Goal: Task Accomplishment & Management: Use online tool/utility

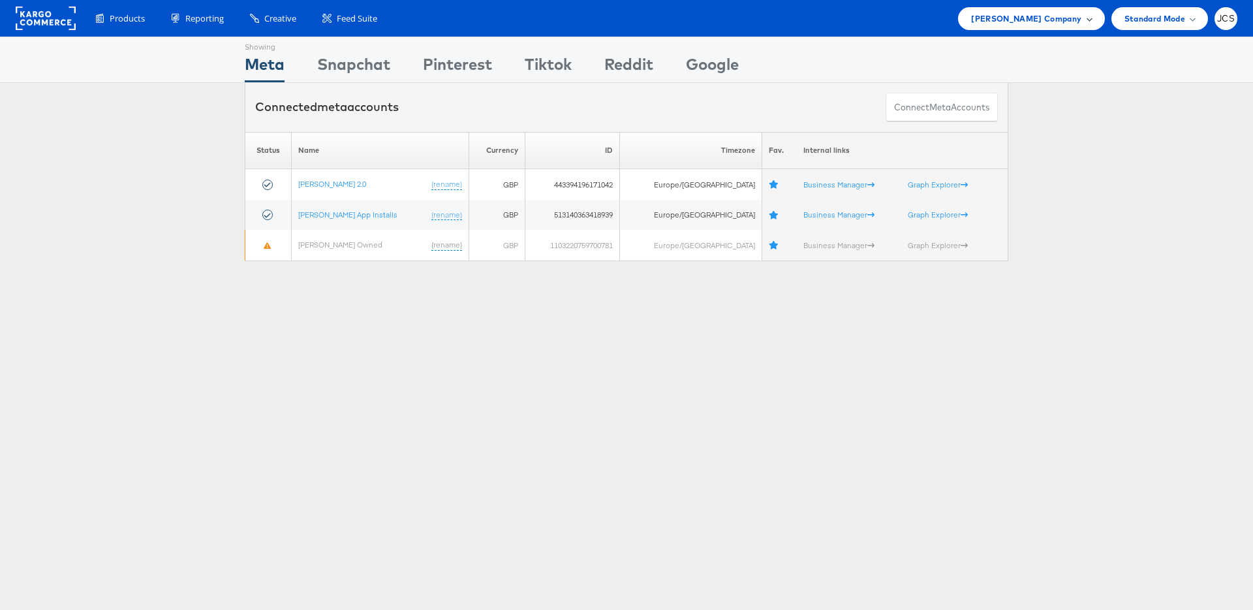
click at [939, 17] on span "John Lewis Company" at bounding box center [1026, 19] width 110 height 14
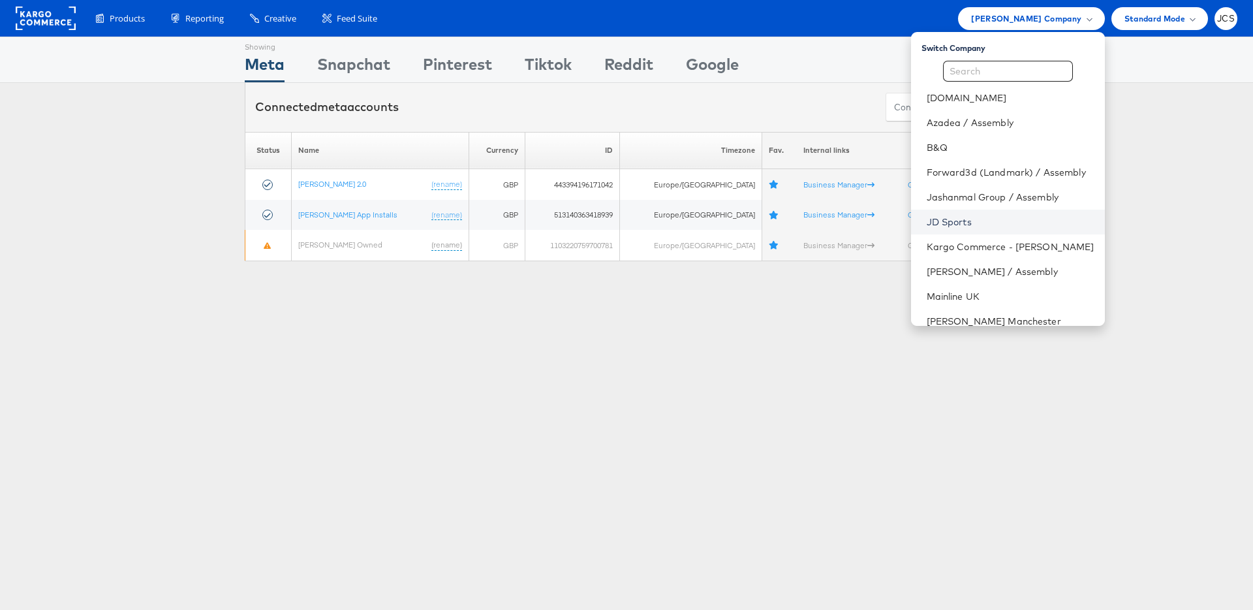
click at [927, 221] on link "JD Sports" at bounding box center [1011, 221] width 168 height 13
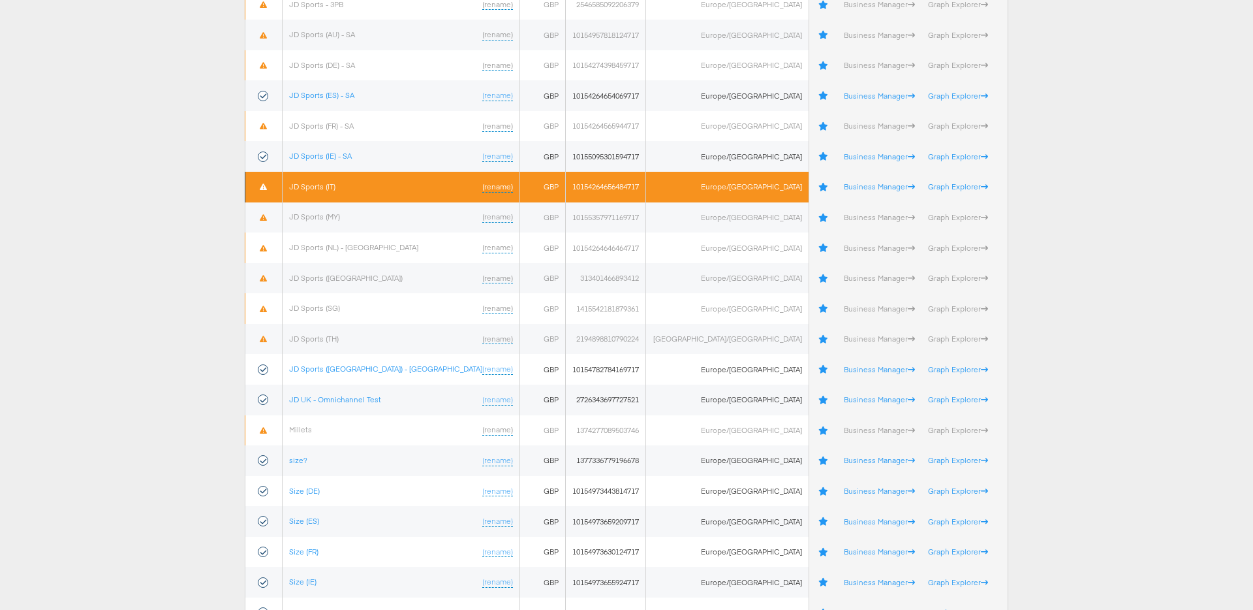
scroll to position [409, 0]
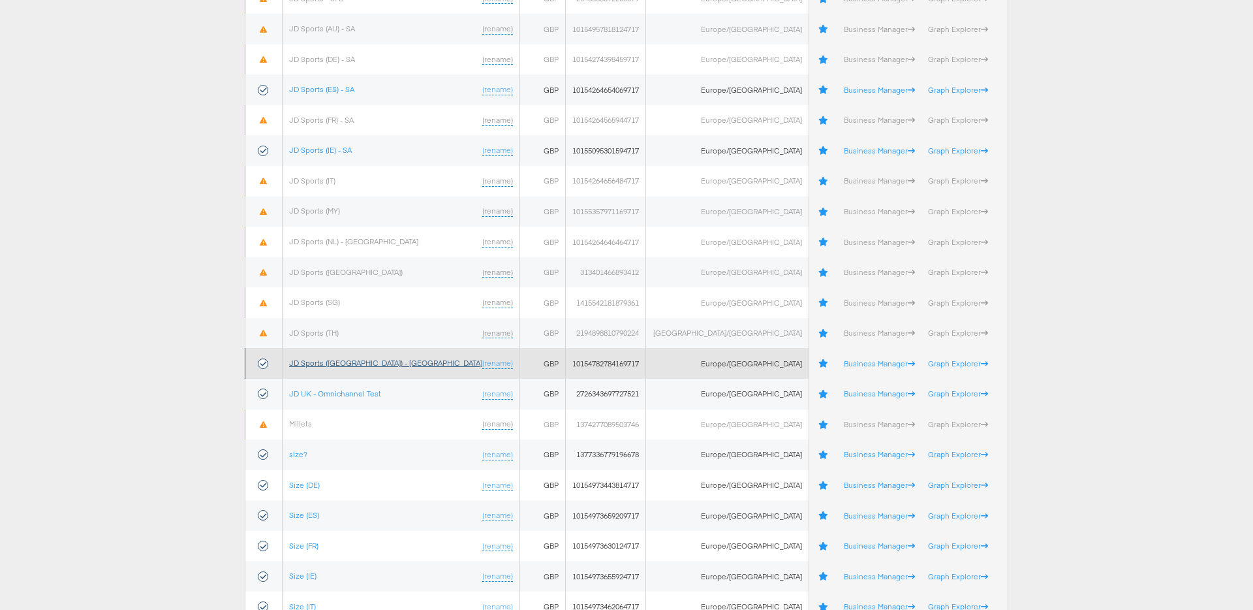
click at [351, 362] on link "JD Sports (UK) - SA" at bounding box center [385, 363] width 193 height 10
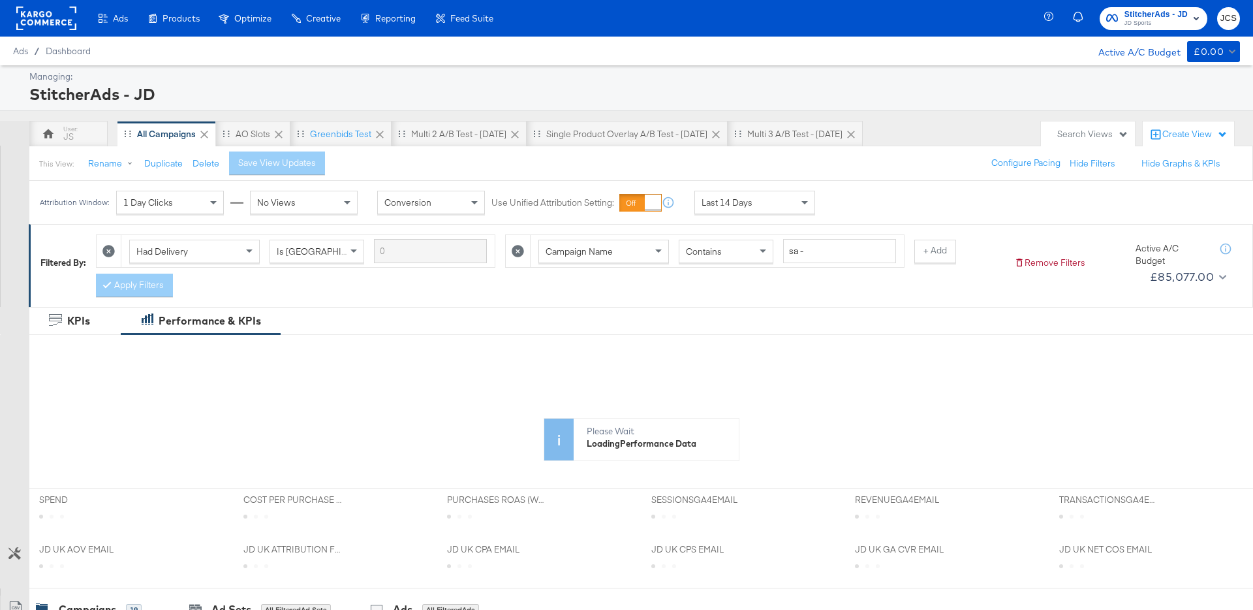
click at [731, 205] on span "Last 14 Days" at bounding box center [727, 203] width 51 height 12
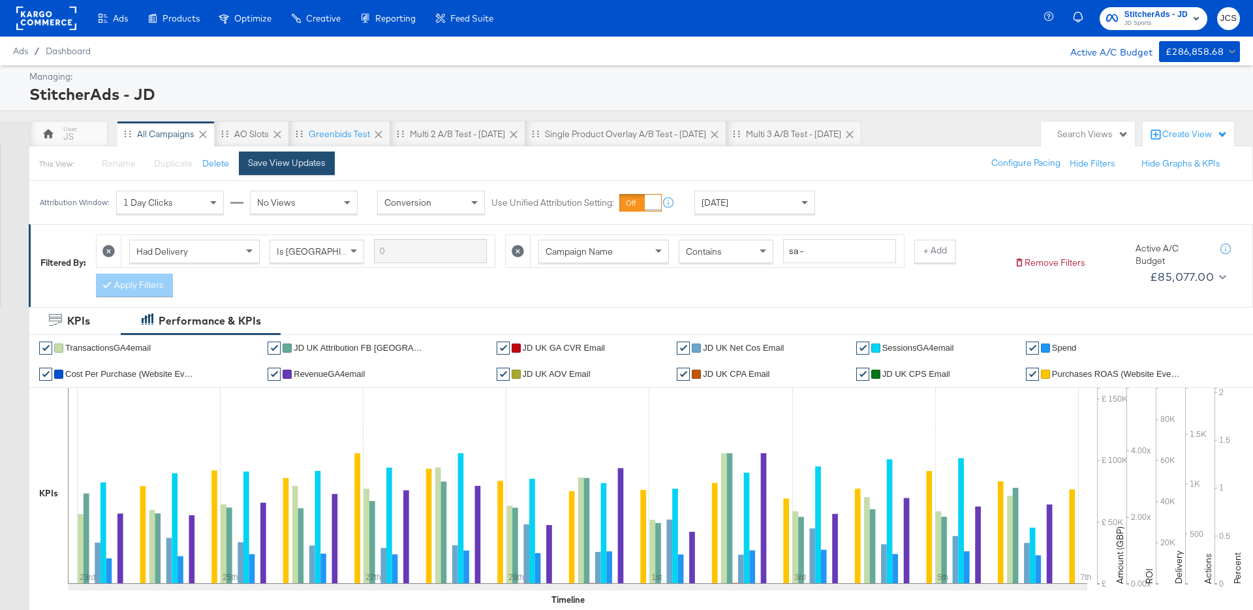
click at [309, 173] on button "Save View Updates" at bounding box center [287, 163] width 96 height 24
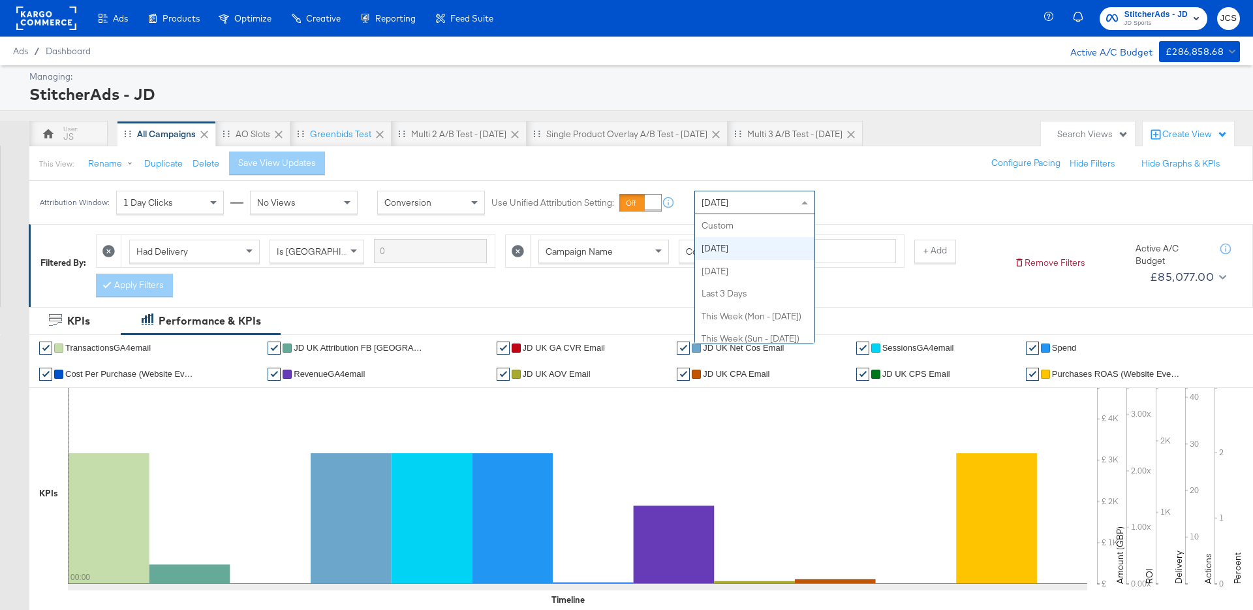
click at [772, 197] on div "[DATE]" at bounding box center [754, 202] width 119 height 22
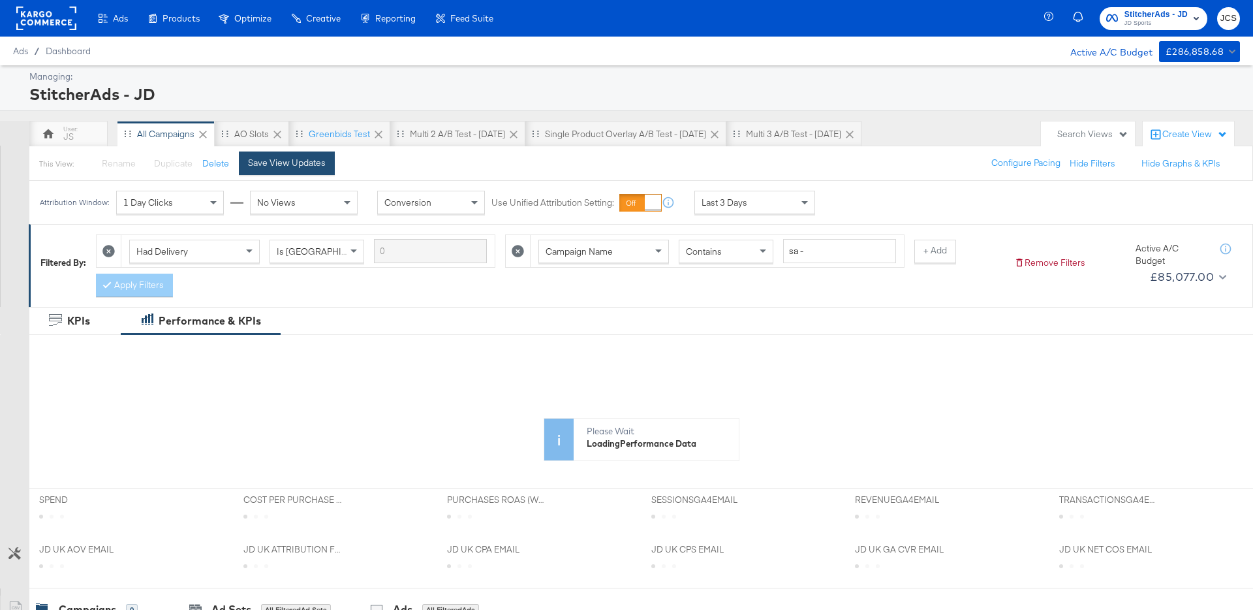
click at [294, 169] on button "Save View Updates" at bounding box center [287, 163] width 96 height 24
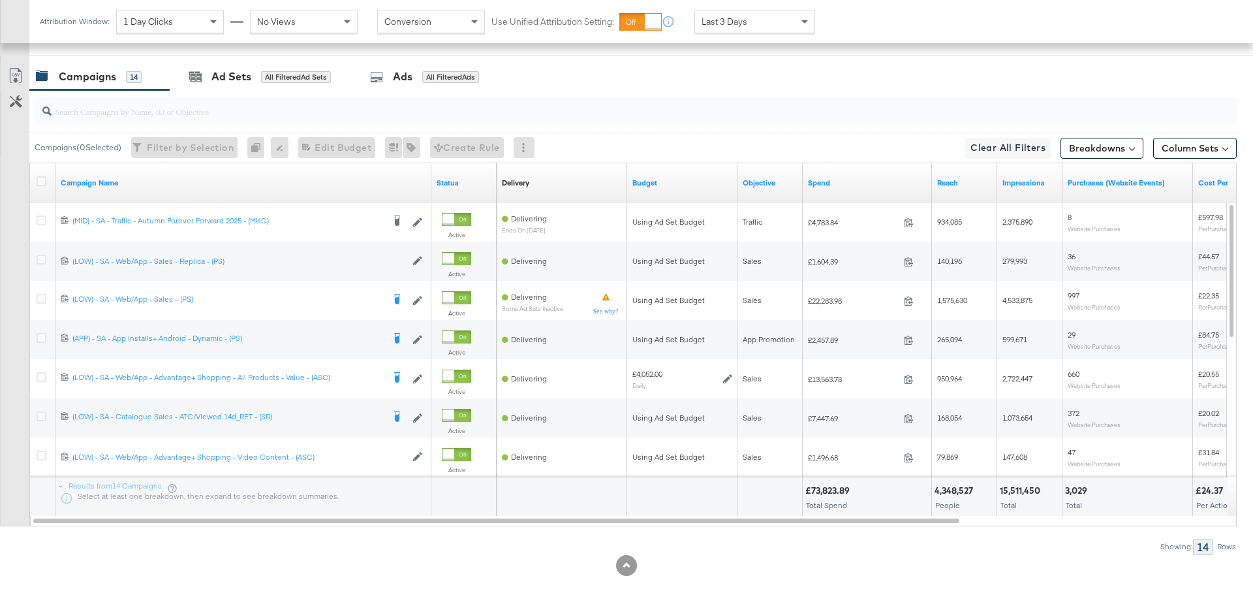
scroll to position [662, 0]
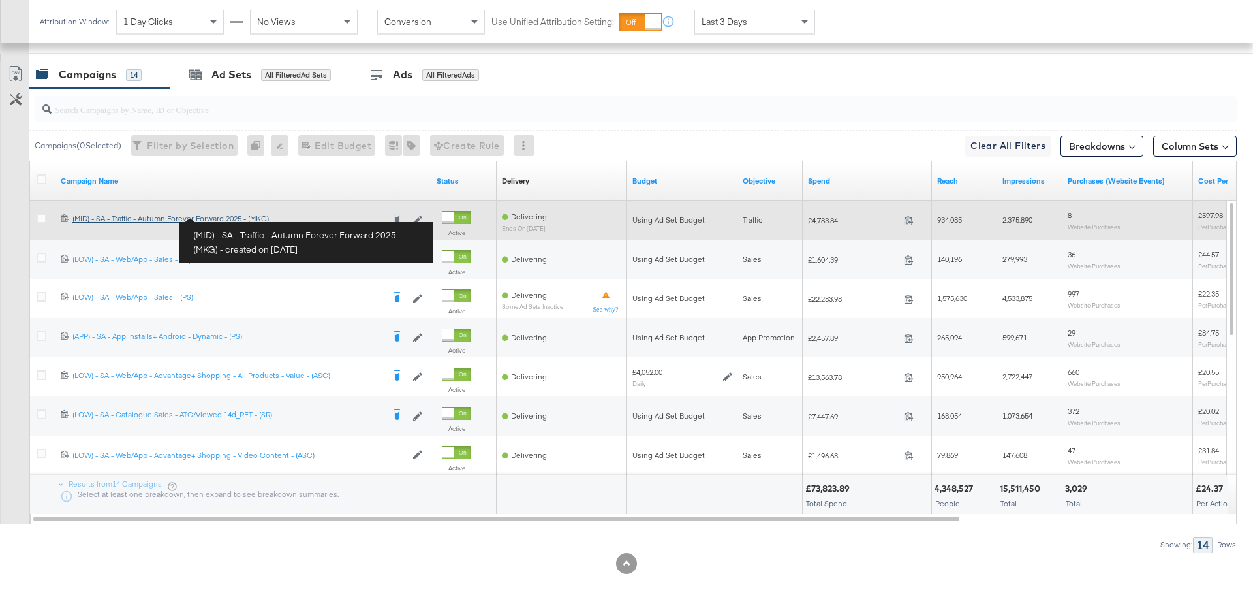
click at [259, 221] on div "(MID) - SA - Traffic - Autumn Forever Forward 2025 - (MKG) (MID) - SA - Traffic…" at bounding box center [227, 218] width 311 height 10
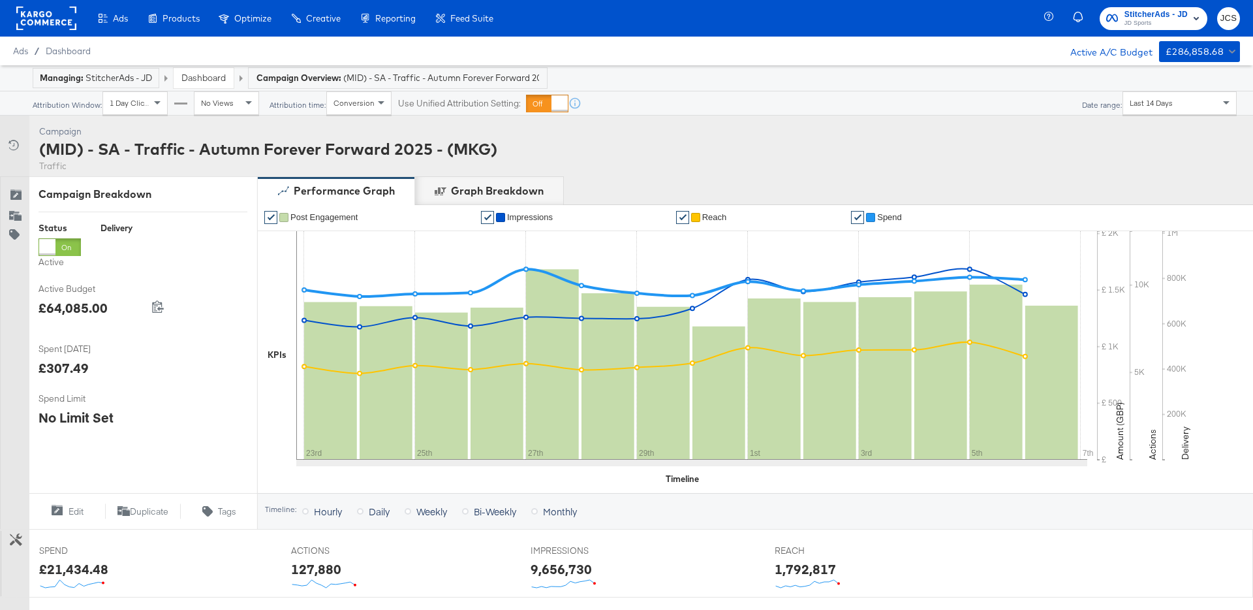
click at [196, 81] on div "Managing: StitcherAds - JD Dashboard Campaign Overview: (MID) - SA - Traffic - …" at bounding box center [626, 78] width 1253 height 26
click at [196, 81] on link "Dashboard" at bounding box center [203, 78] width 44 height 12
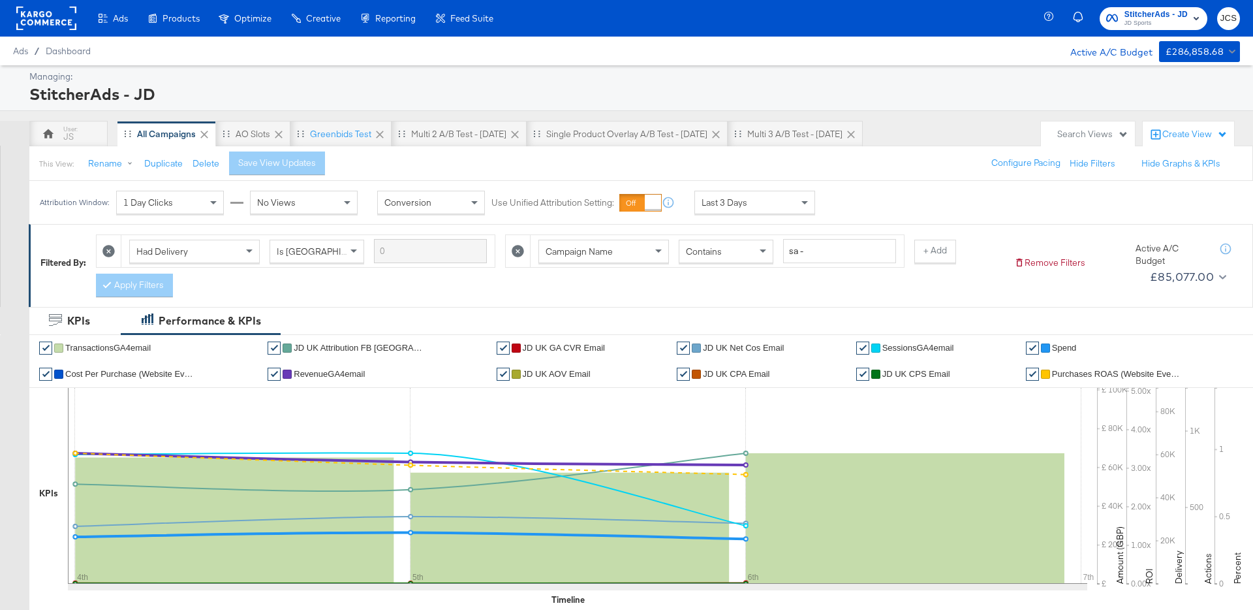
click at [743, 202] on span "Last 3 Days" at bounding box center [725, 203] width 46 height 12
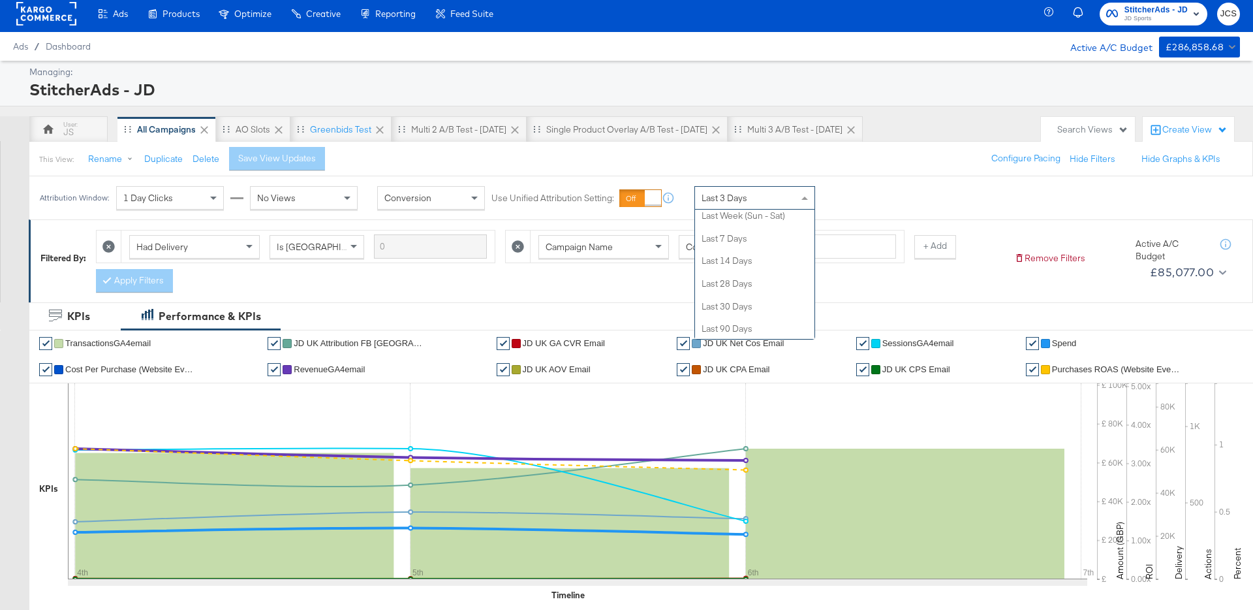
scroll to position [170, 0]
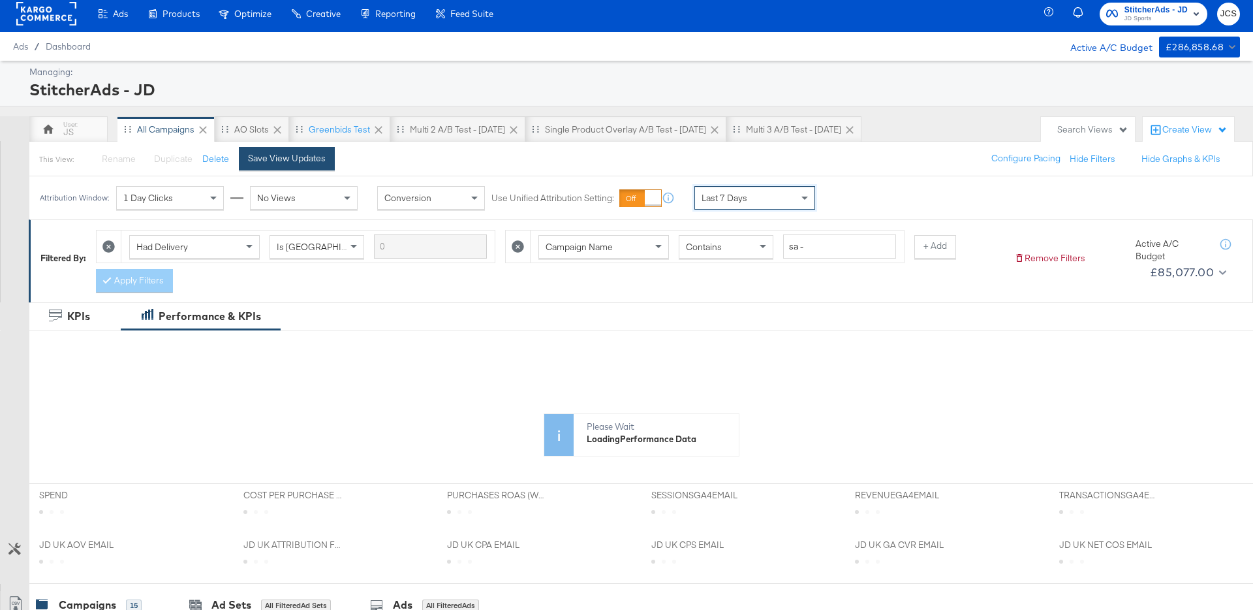
click at [323, 155] on button "Save View Updates" at bounding box center [287, 159] width 96 height 24
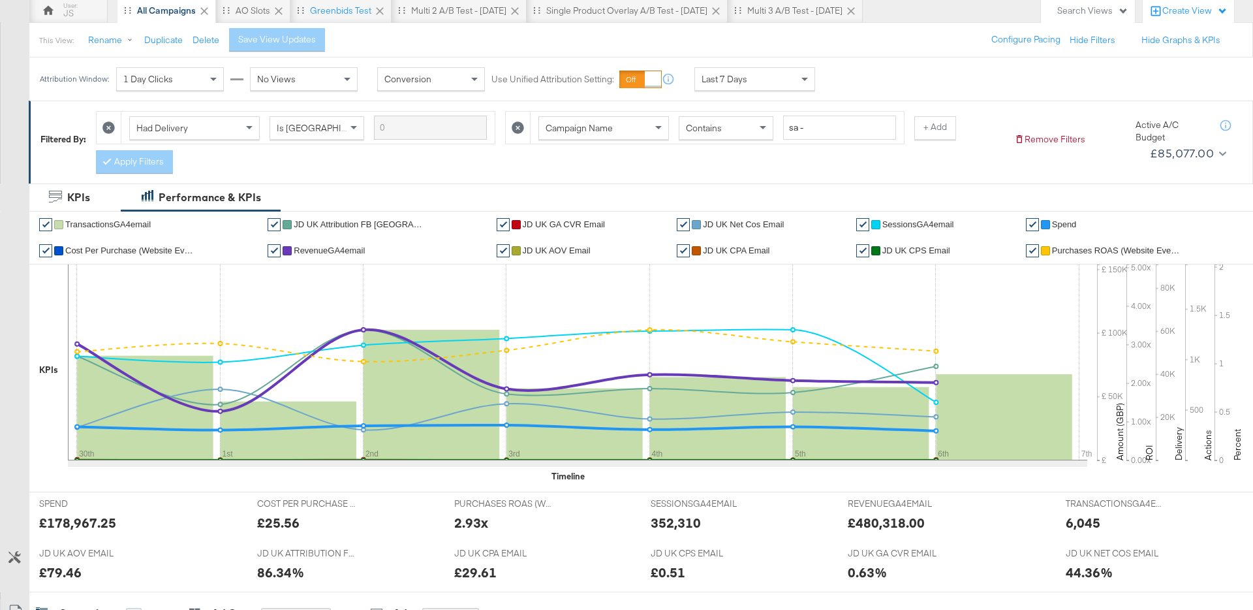
scroll to position [110, 0]
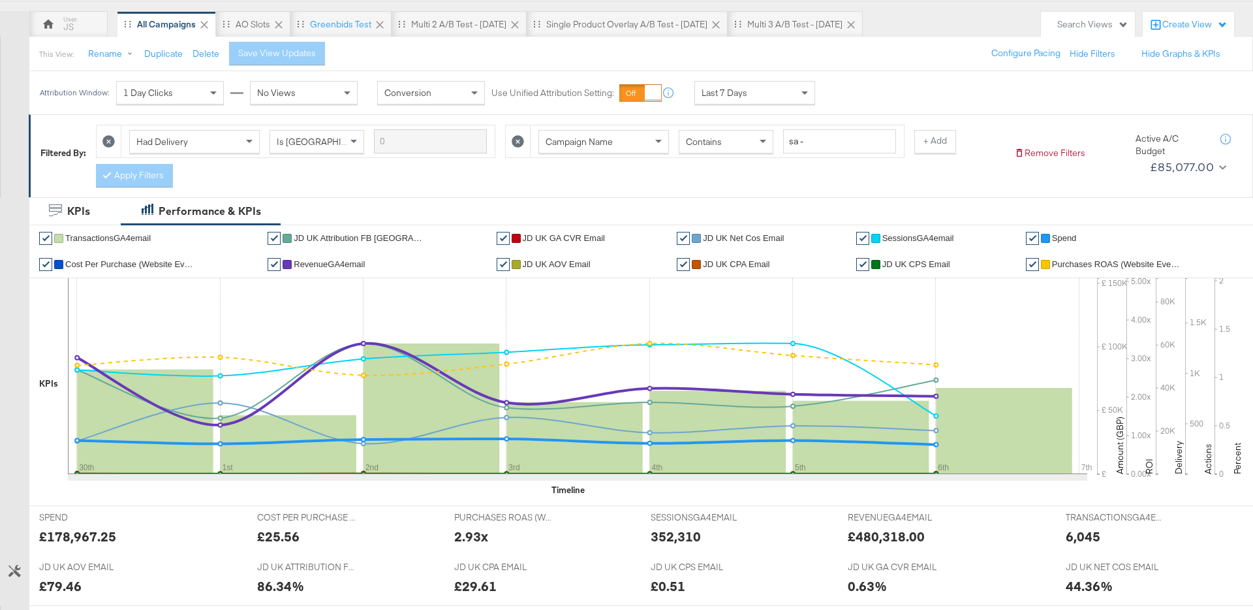
click at [719, 95] on span "Last 7 Days" at bounding box center [725, 93] width 46 height 12
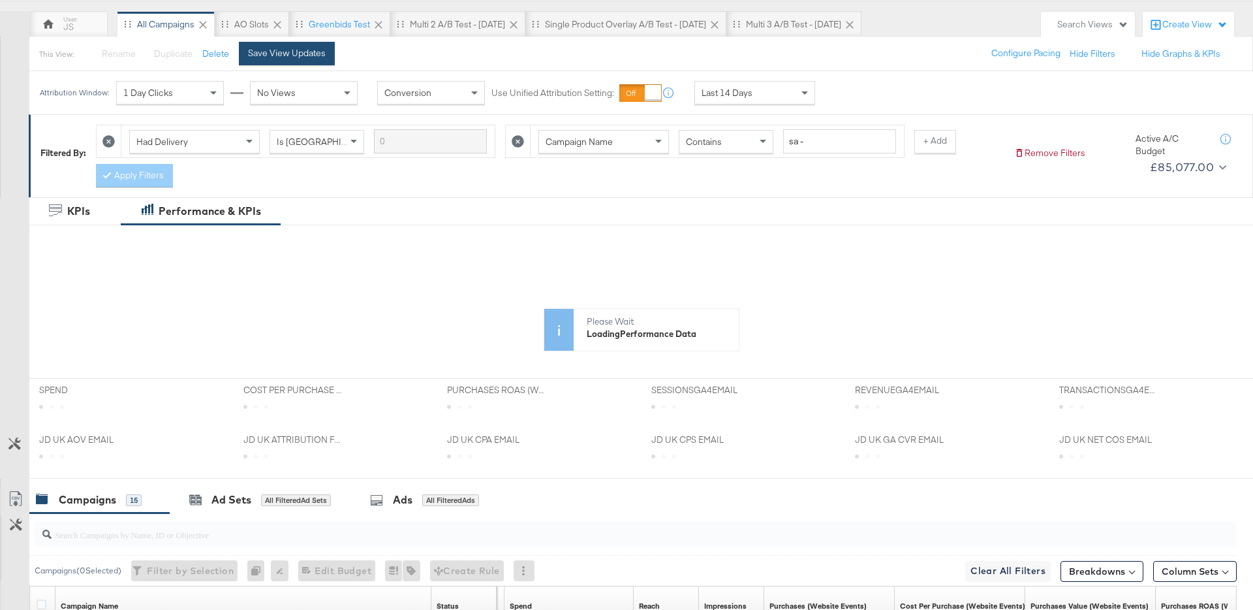
click at [313, 56] on div "Save View Updates" at bounding box center [287, 53] width 78 height 12
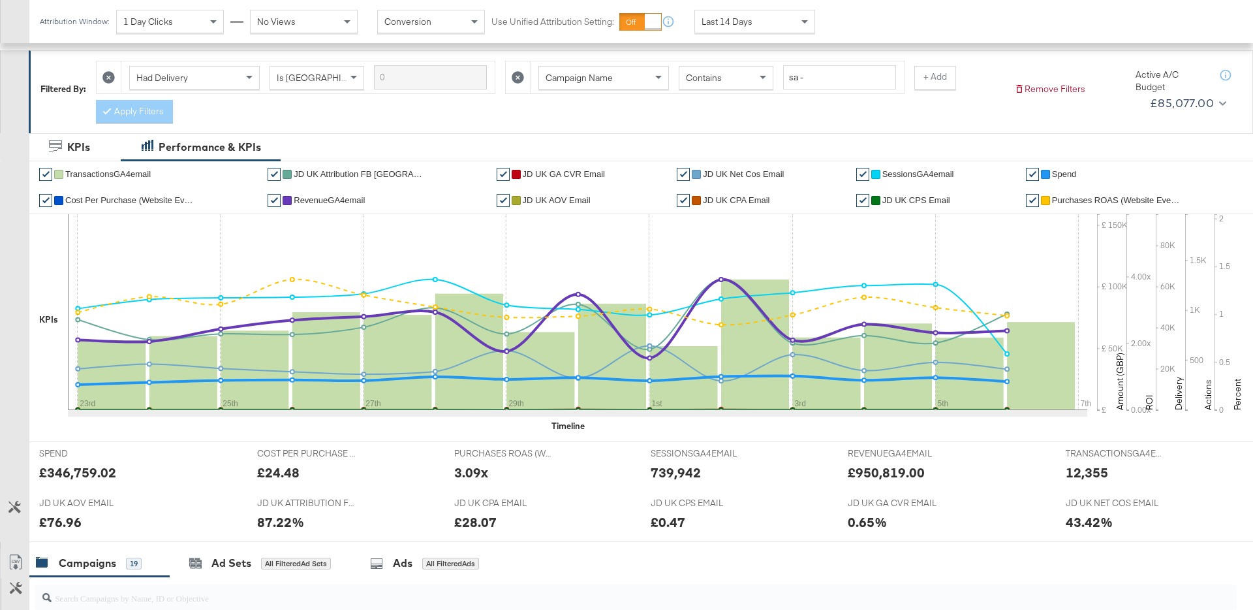
scroll to position [0, 0]
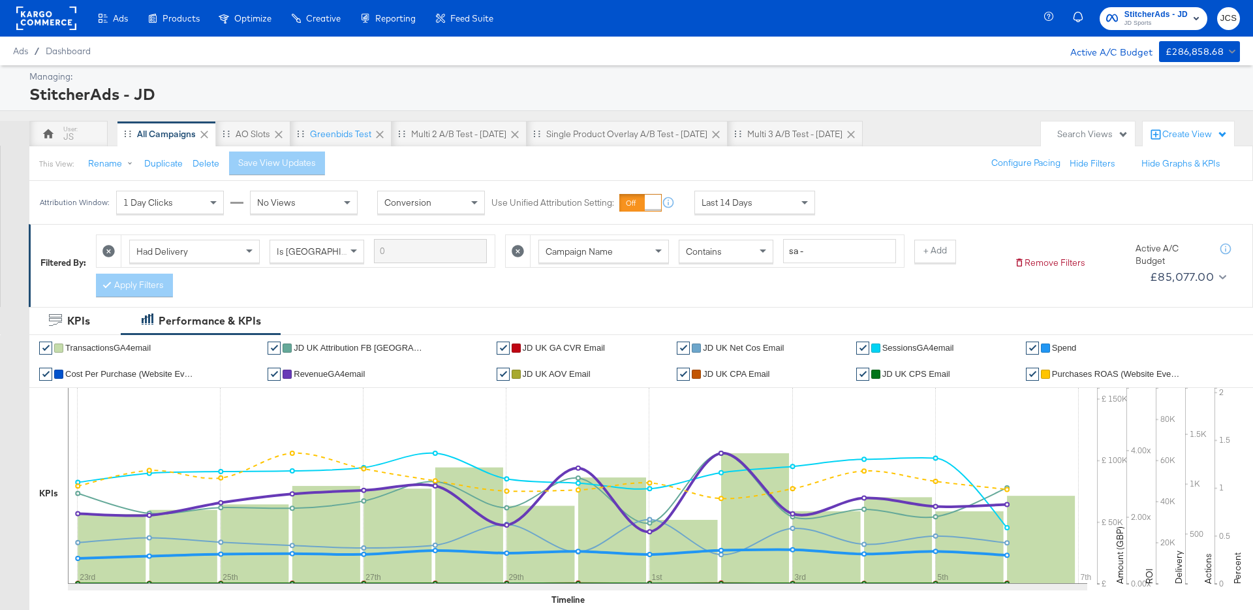
click at [57, 19] on rect at bounding box center [46, 19] width 60 height 24
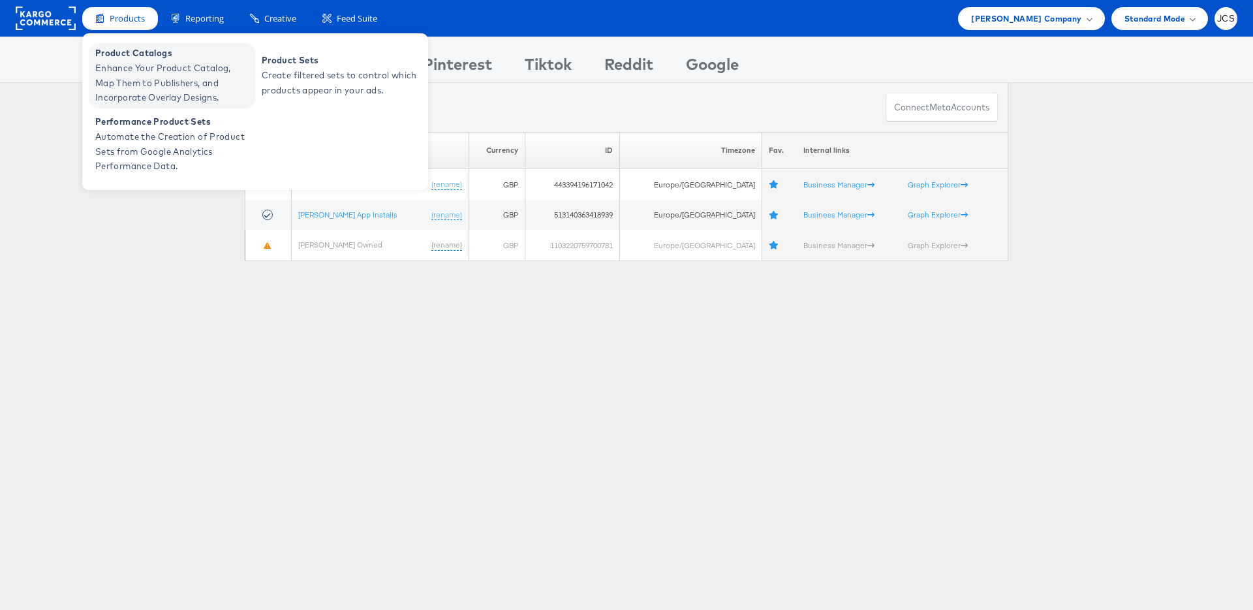
click at [125, 58] on span "Product Catalogs" at bounding box center [173, 53] width 157 height 15
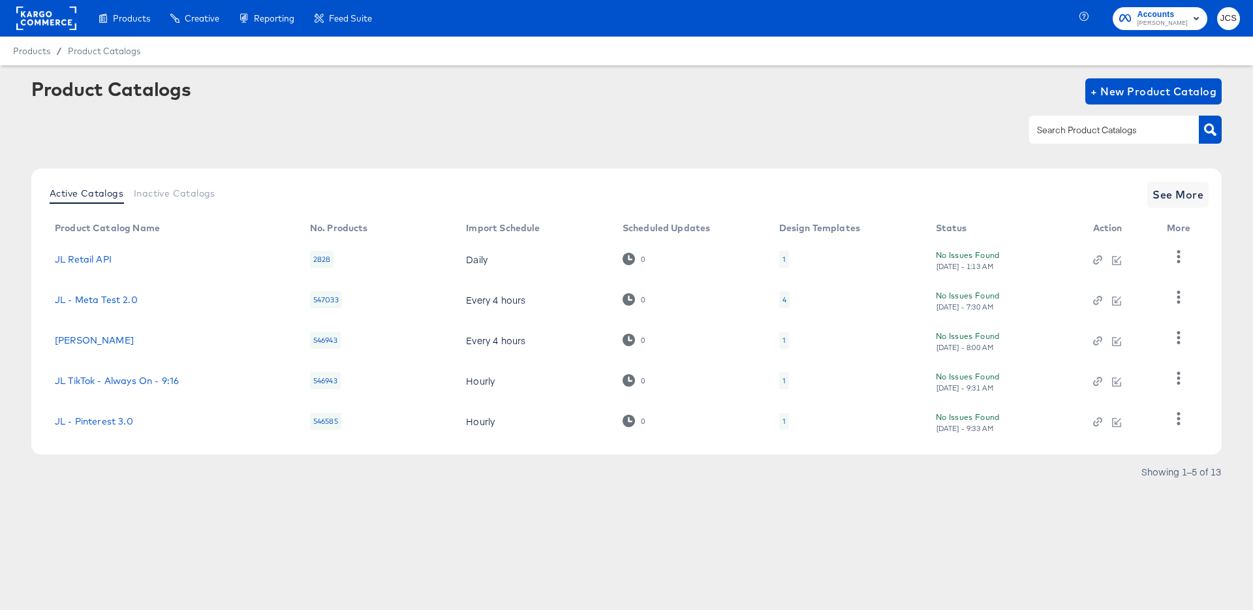
click at [783, 418] on div "1" at bounding box center [784, 421] width 3 height 10
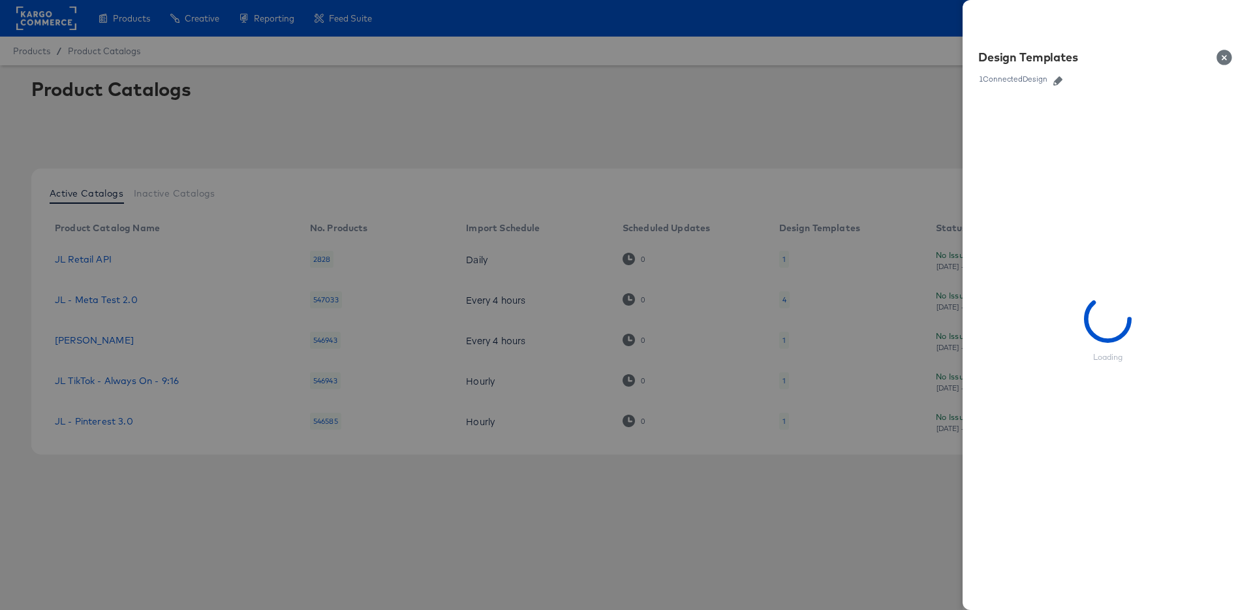
click at [1060, 82] on icon "button" at bounding box center [1058, 80] width 9 height 9
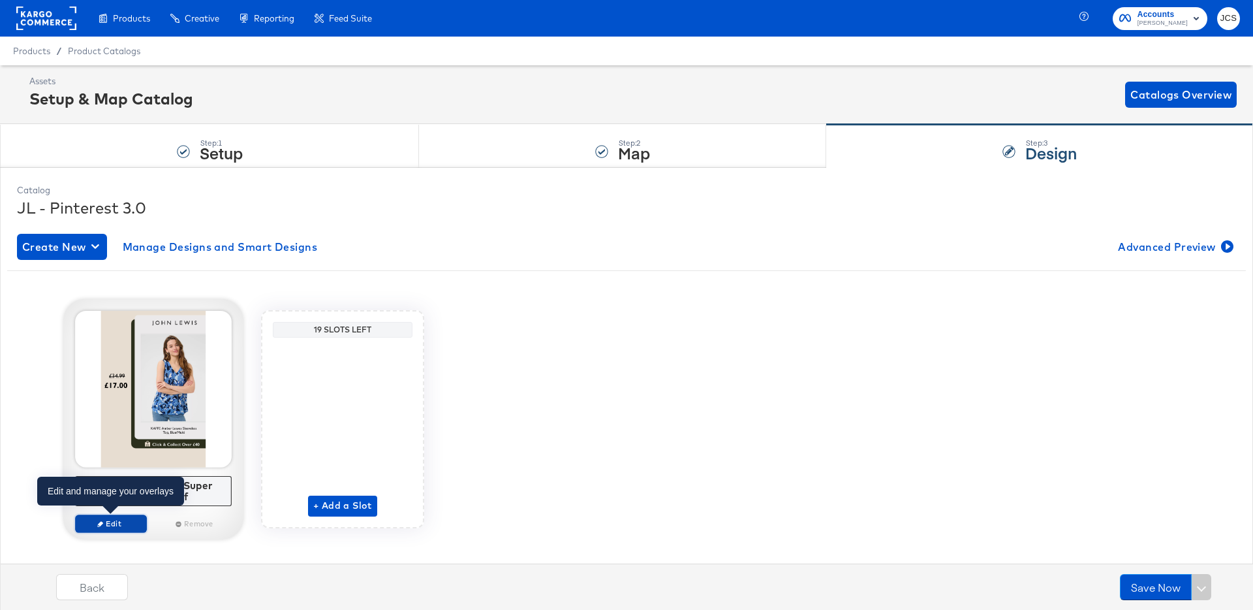
click at [123, 526] on span "Edit" at bounding box center [111, 523] width 60 height 10
